Goal: Task Accomplishment & Management: Use online tool/utility

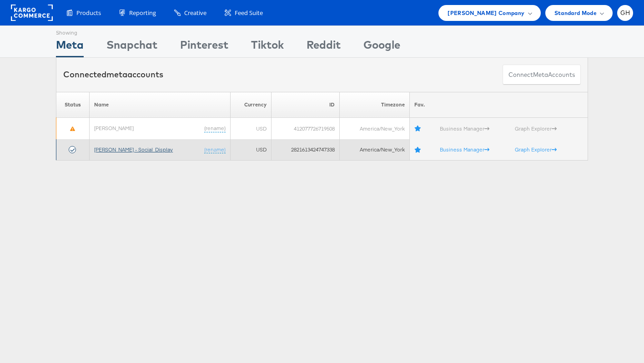
click at [116, 150] on link "[PERSON_NAME] - Social_Display" at bounding box center [133, 149] width 79 height 7
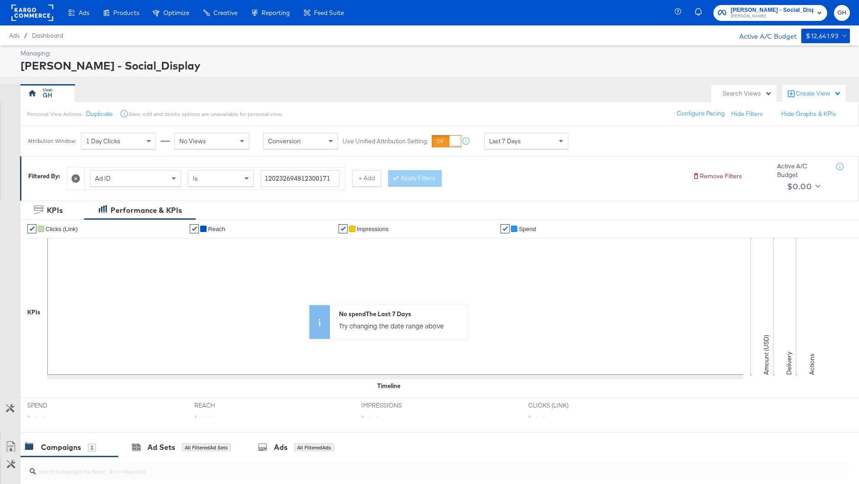
scroll to position [170, 0]
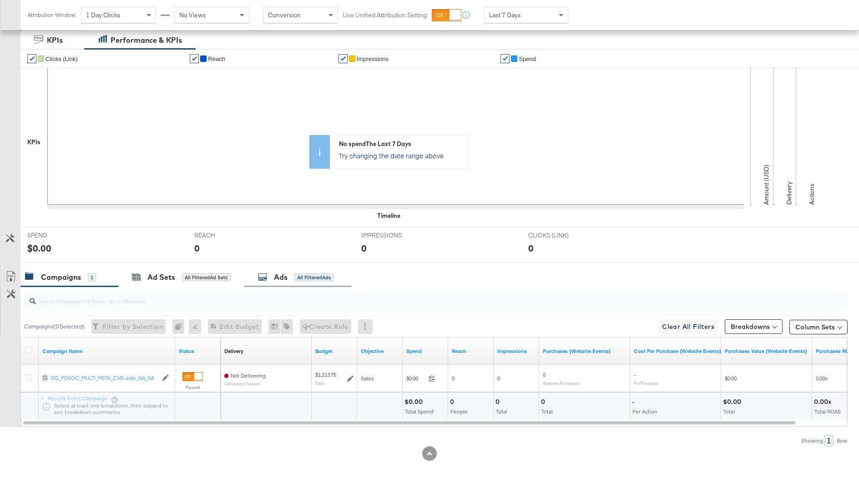
click at [265, 274] on icon at bounding box center [262, 277] width 9 height 9
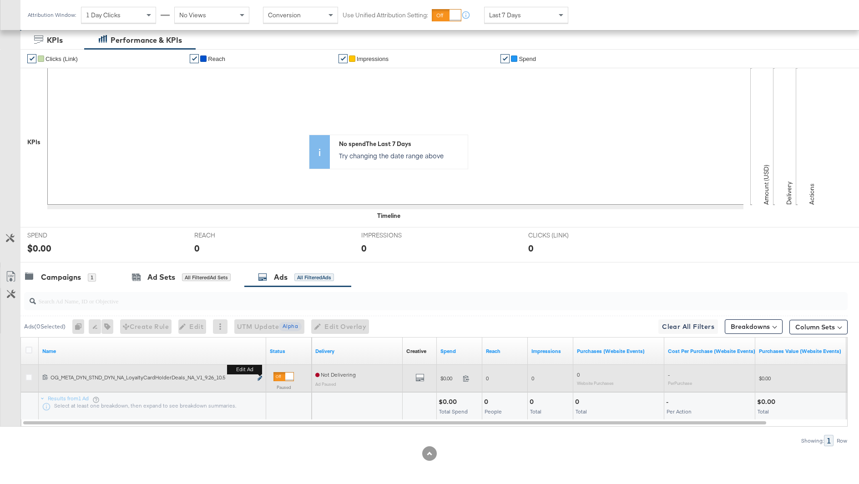
click at [260, 376] on icon "link" at bounding box center [260, 378] width 5 height 5
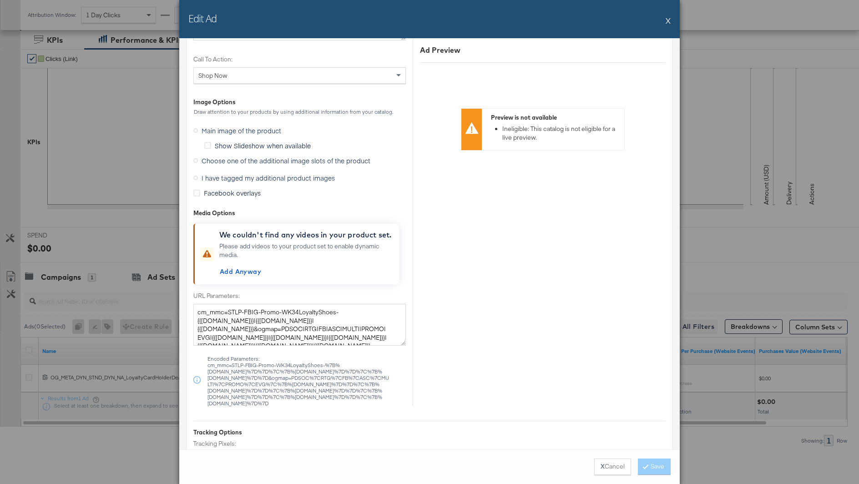
click at [299, 176] on span "I have tagged my additional product images" at bounding box center [268, 177] width 133 height 9
click at [0, 0] on input "I have tagged my additional product images" at bounding box center [0, 0] width 0 height 0
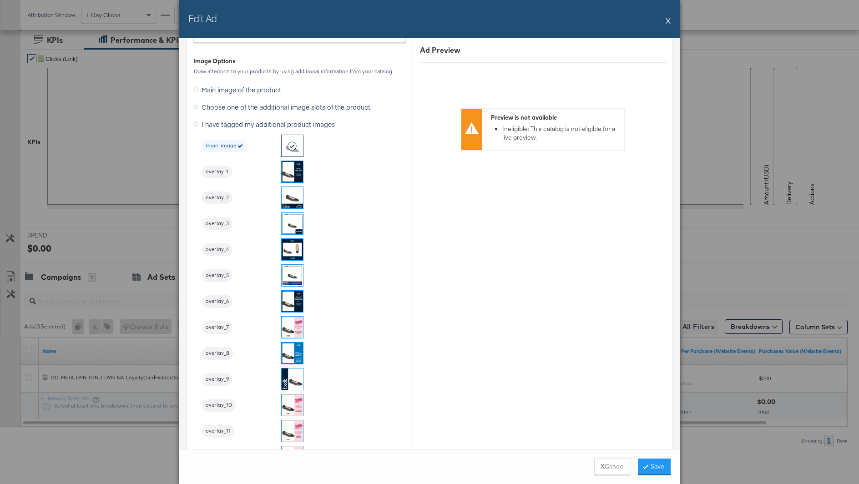
scroll to position [795, 0]
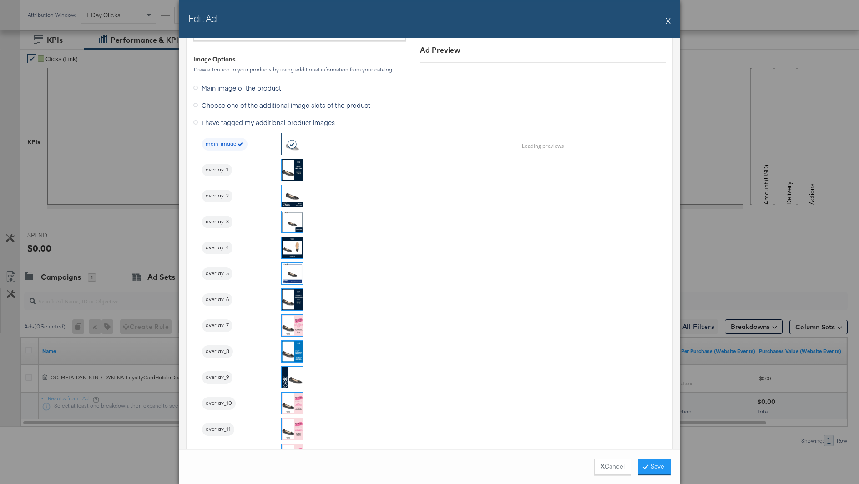
click at [289, 294] on img at bounding box center [292, 299] width 21 height 21
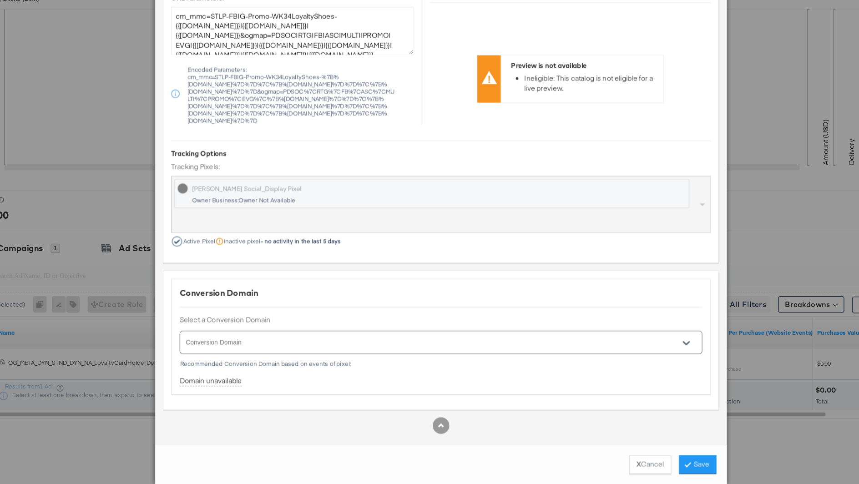
scroll to position [170, 0]
click at [659, 463] on button "Save" at bounding box center [654, 467] width 33 height 16
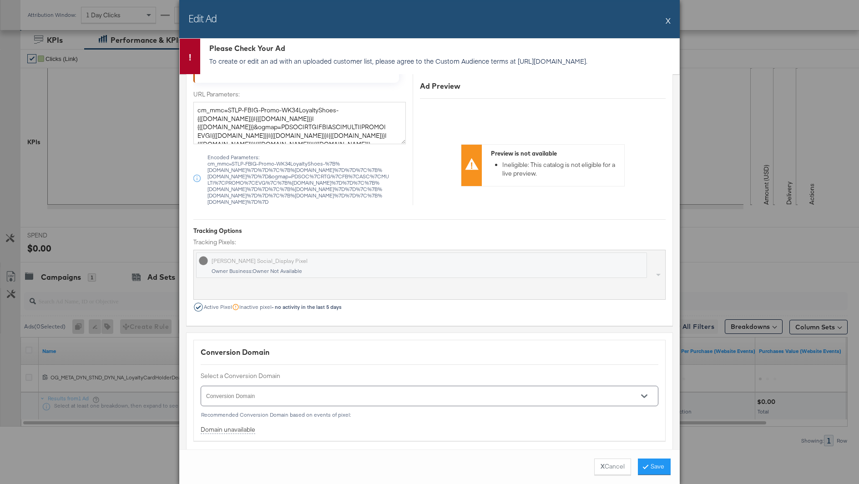
click at [666, 20] on div "Edit Ad X" at bounding box center [429, 19] width 501 height 38
click at [671, 17] on div "Edit Ad X" at bounding box center [429, 19] width 501 height 38
click at [667, 19] on button "X" at bounding box center [668, 20] width 5 height 18
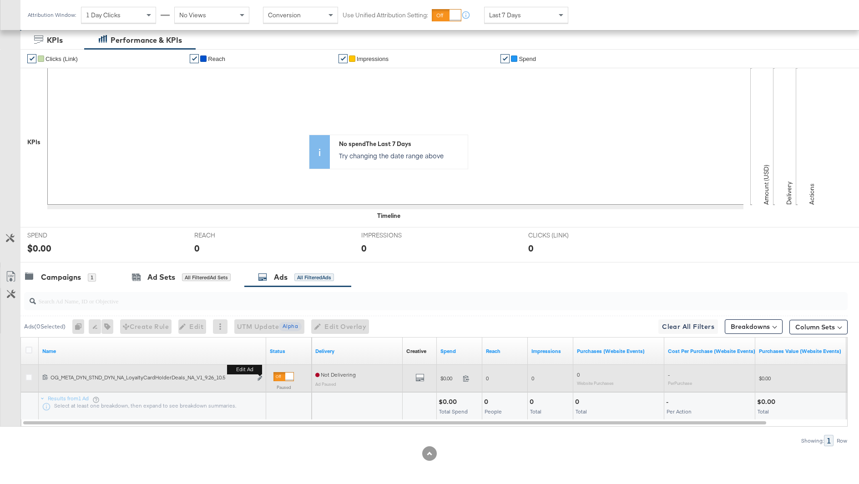
click at [257, 377] on button "Edit ad" at bounding box center [259, 379] width 5 height 10
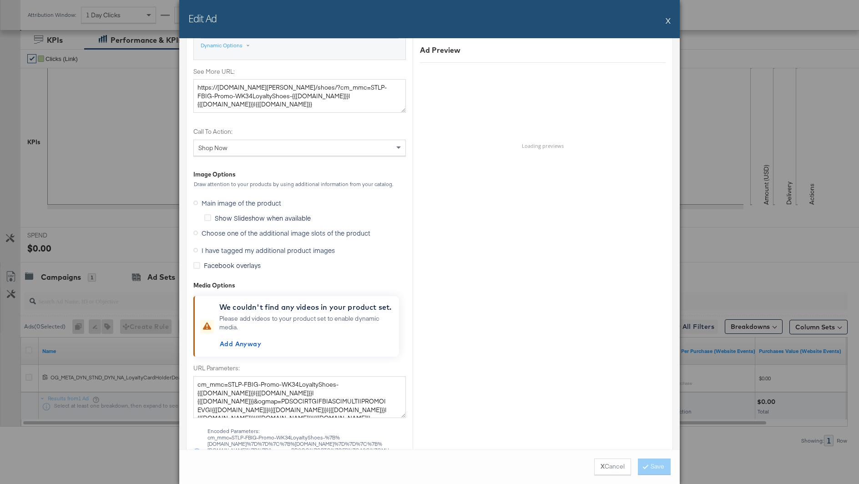
scroll to position [777, 0]
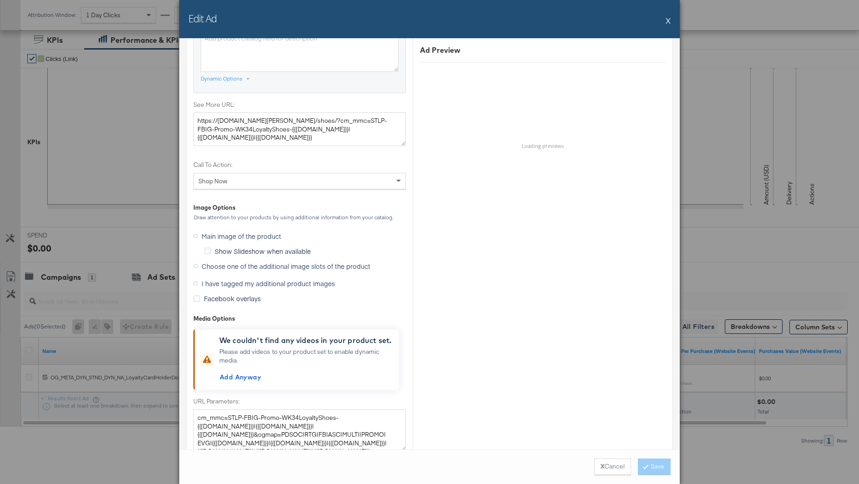
click at [268, 288] on label "I have tagged my additional product images" at bounding box center [265, 284] width 145 height 14
click at [0, 0] on input "I have tagged my additional product images" at bounding box center [0, 0] width 0 height 0
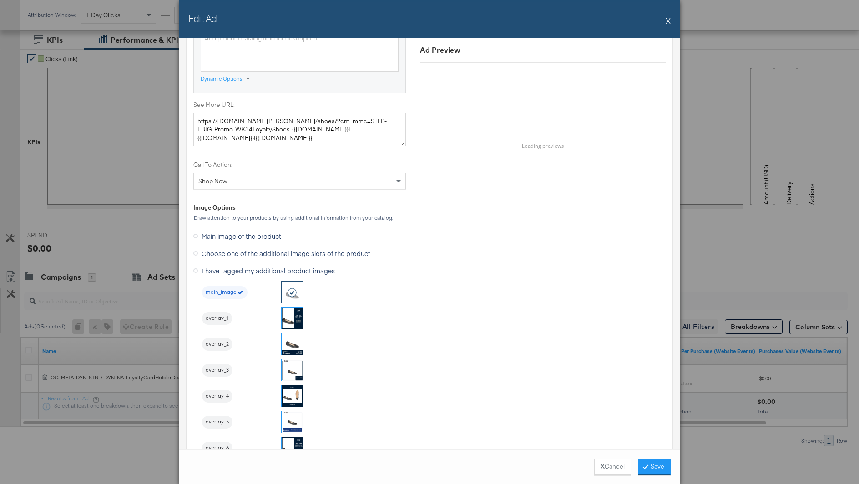
click at [289, 437] on img at bounding box center [292, 447] width 21 height 21
click at [656, 465] on button "Save" at bounding box center [654, 467] width 33 height 16
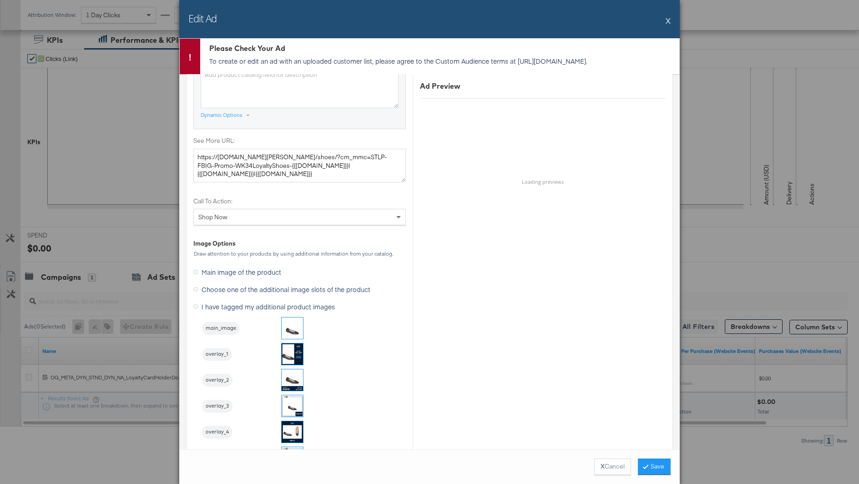
click at [444, 66] on p "To create or edit an ad with an uploaded customer list, please agree to the Cus…" at bounding box center [442, 60] width 466 height 9
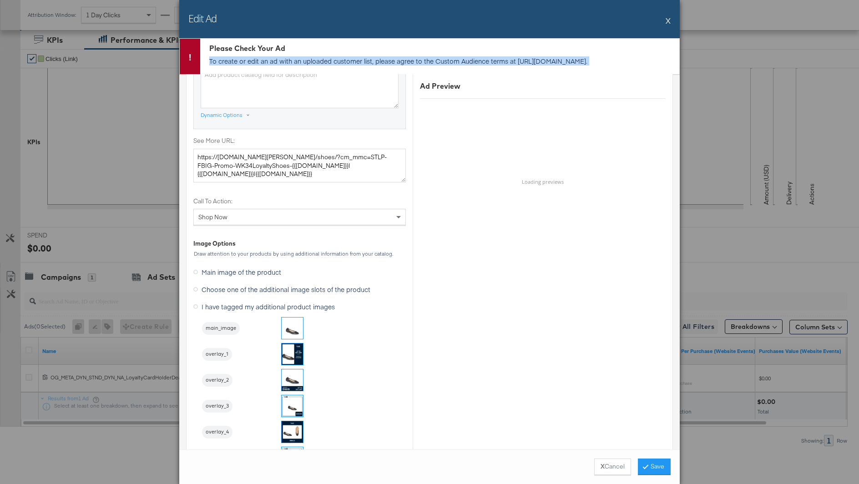
click at [444, 66] on p "To create or edit an ad with an uploaded customer list, please agree to the Cus…" at bounding box center [442, 60] width 466 height 9
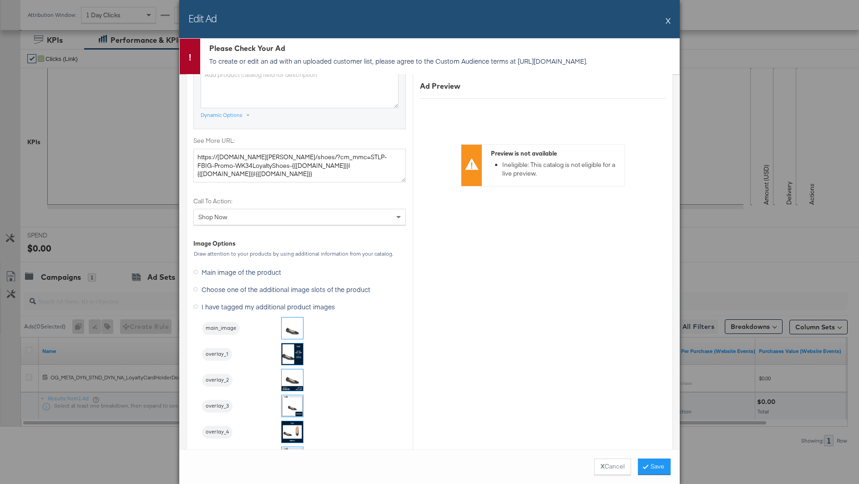
drag, startPoint x: 489, startPoint y: 69, endPoint x: 208, endPoint y: 71, distance: 280.8
click at [208, 71] on div "Please Check Your Ad To create or edit an ad with an uploaded customer list, pl…" at bounding box center [439, 56] width 479 height 35
copy p "[URL][DOMAIN_NAME]"
click at [666, 19] on button "X" at bounding box center [668, 20] width 5 height 18
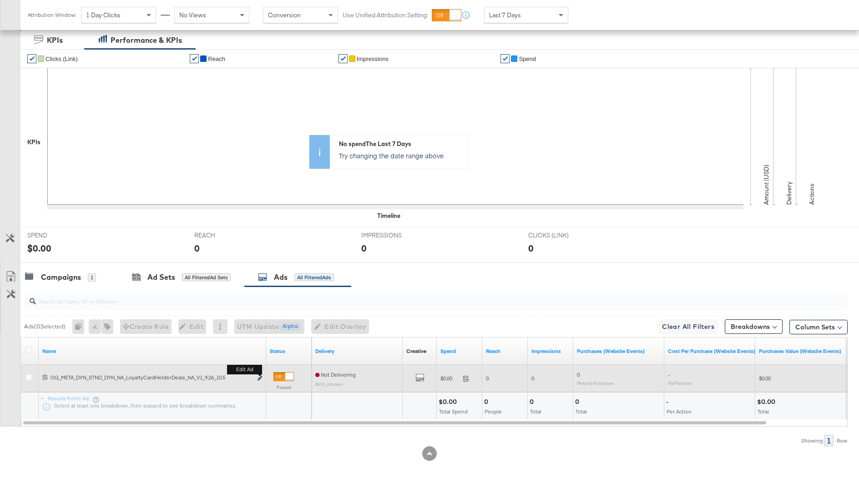
click at [262, 378] on icon "link" at bounding box center [260, 378] width 5 height 5
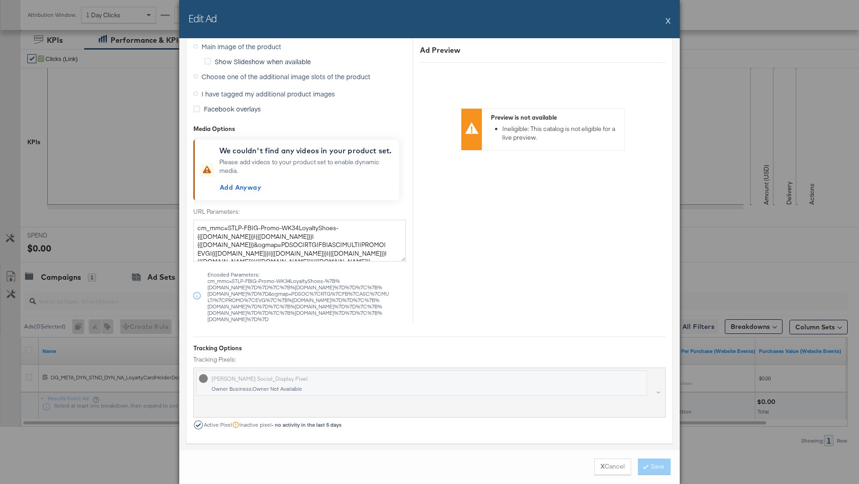
scroll to position [854, 0]
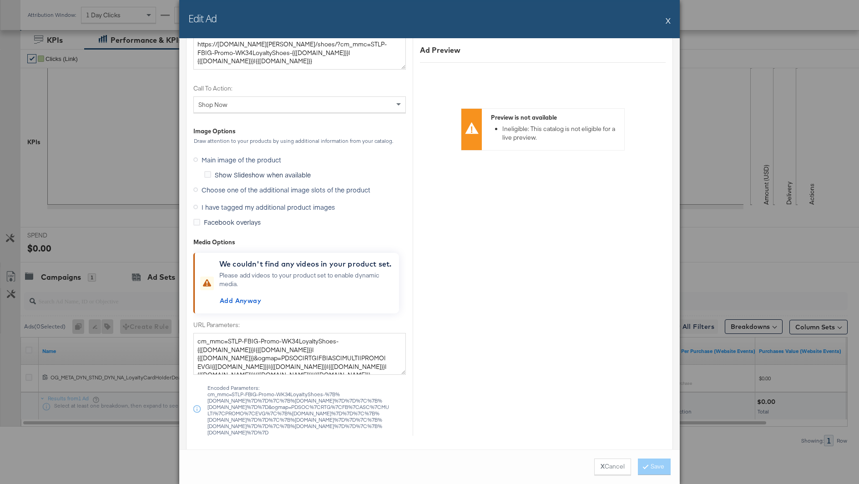
click at [264, 203] on span "I have tagged my additional product images" at bounding box center [268, 207] width 133 height 9
click at [0, 0] on input "I have tagged my additional product images" at bounding box center [0, 0] width 0 height 0
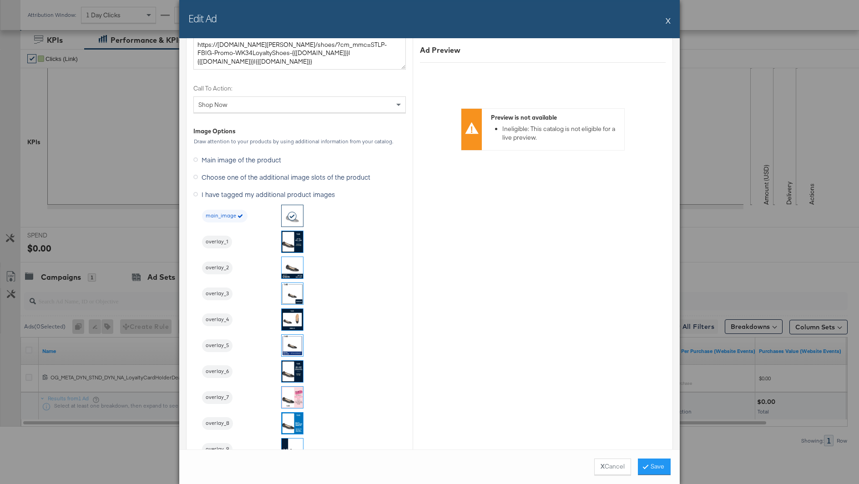
click at [301, 372] on img at bounding box center [292, 371] width 21 height 21
click at [657, 466] on button "Save" at bounding box center [654, 467] width 33 height 16
